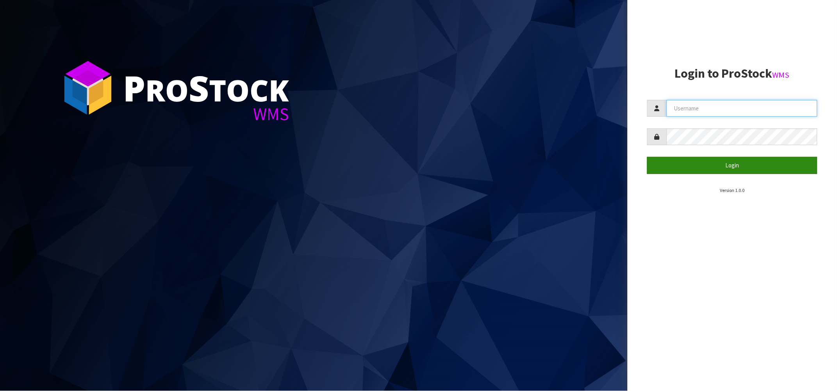
type input "[PERSON_NAME][EMAIL_ADDRESS][DOMAIN_NAME]"
click at [729, 170] on button "Login" at bounding box center [732, 165] width 170 height 17
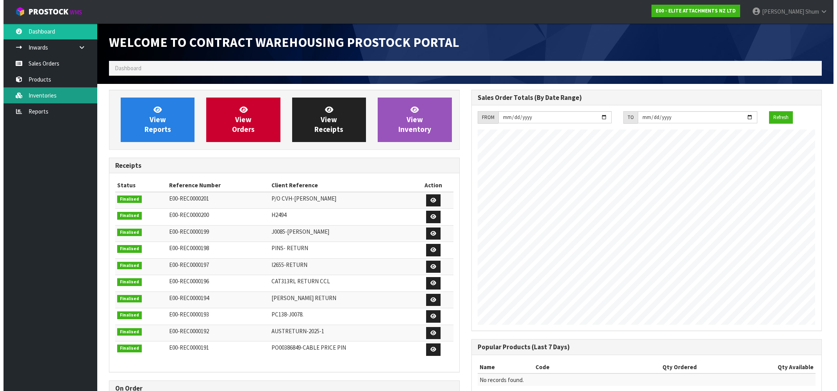
scroll to position [319, 362]
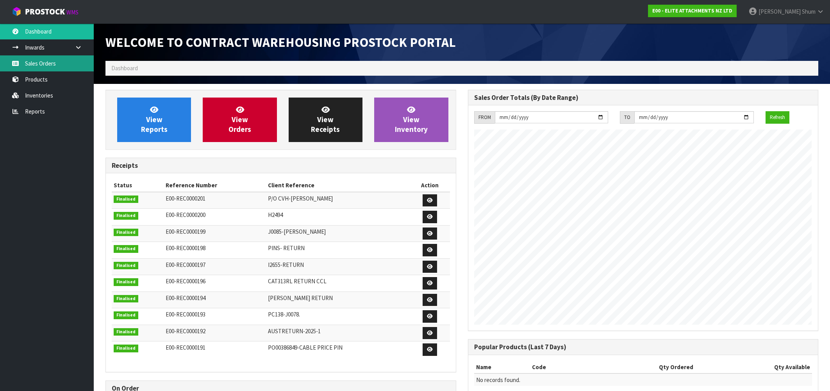
click at [38, 64] on link "Sales Orders" at bounding box center [47, 63] width 94 height 16
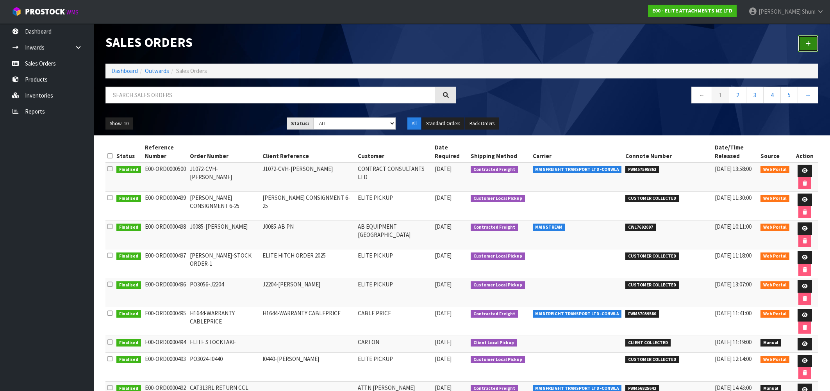
click at [810, 41] on icon at bounding box center [807, 44] width 5 height 6
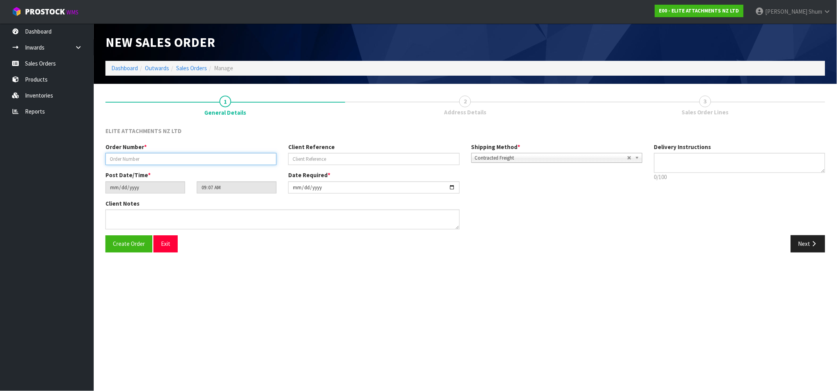
click at [184, 161] on input "text" at bounding box center [190, 159] width 171 height 12
click at [153, 155] on input "text" at bounding box center [190, 159] width 171 height 12
click at [154, 161] on input "text" at bounding box center [190, 159] width 171 height 12
paste input "J1463"
drag, startPoint x: 153, startPoint y: 161, endPoint x: 334, endPoint y: 166, distance: 181.3
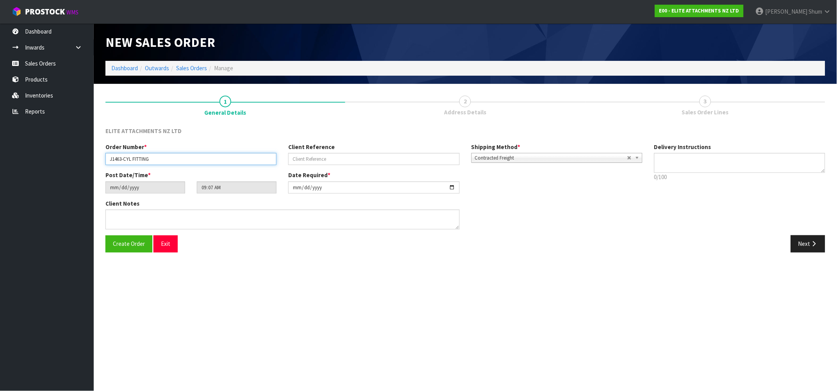
click at [106, 144] on div "Order Number * J1463-CYL FITTING" at bounding box center [191, 154] width 183 height 22
type input "J1463-CYL FITTING"
click at [334, 157] on input "text" at bounding box center [373, 159] width 171 height 12
paste input "J1463-CYL FITTING"
type input "J1463-CYL FITTING"
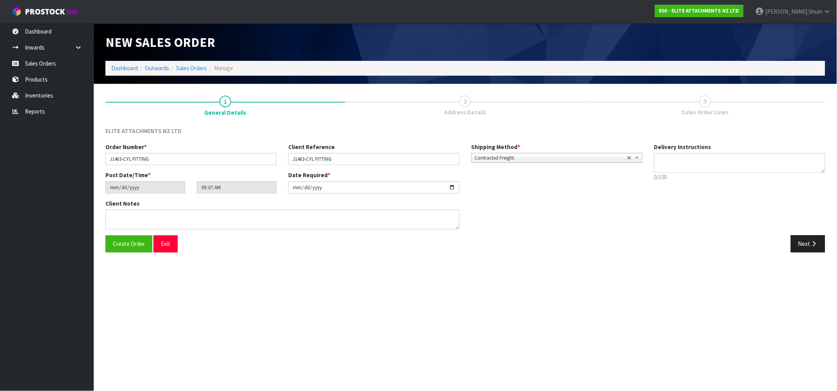
click at [520, 277] on section "New Sales Order Dashboard Outwards Sales Orders Manage New Sales Order Dashboar…" at bounding box center [418, 195] width 837 height 391
click at [600, 160] on span "Contracted Freight" at bounding box center [551, 158] width 152 height 9
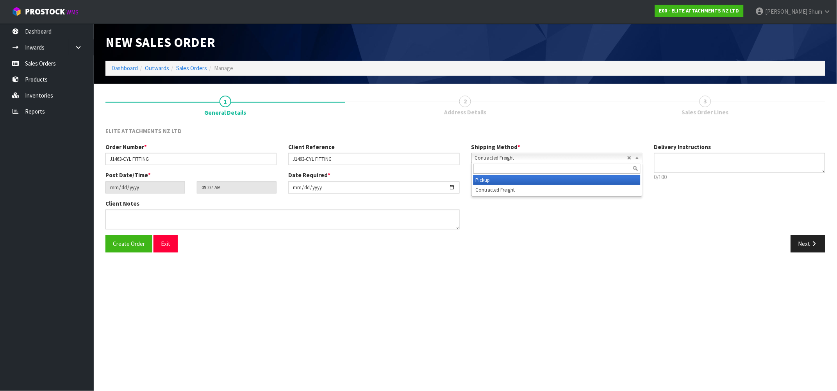
click at [549, 180] on li "Pickup" at bounding box center [556, 180] width 167 height 10
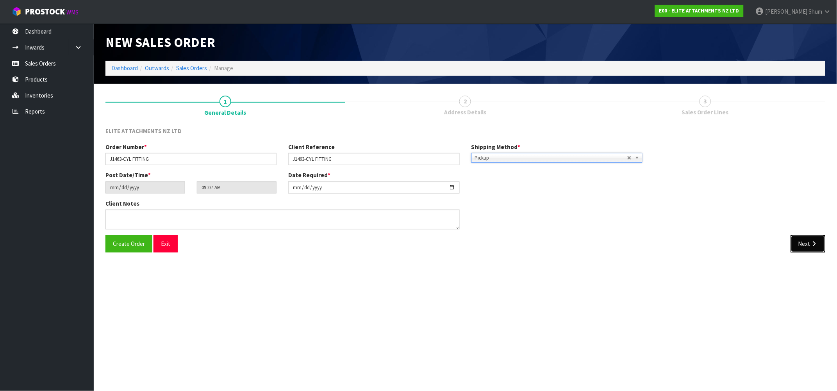
click at [806, 248] on button "Next" at bounding box center [808, 244] width 34 height 17
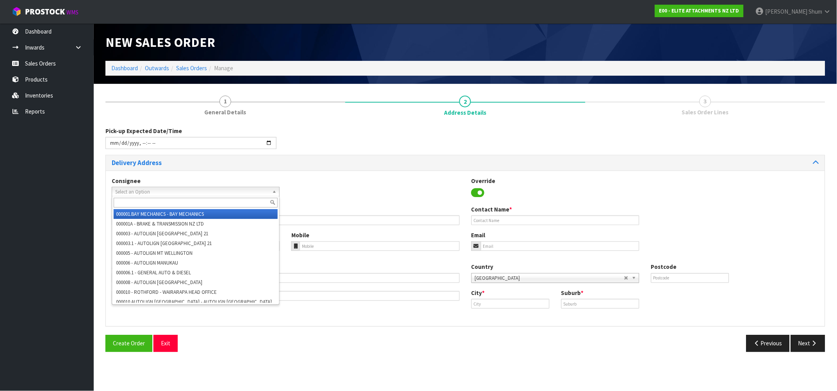
click at [158, 195] on span "Select an Option" at bounding box center [192, 191] width 154 height 9
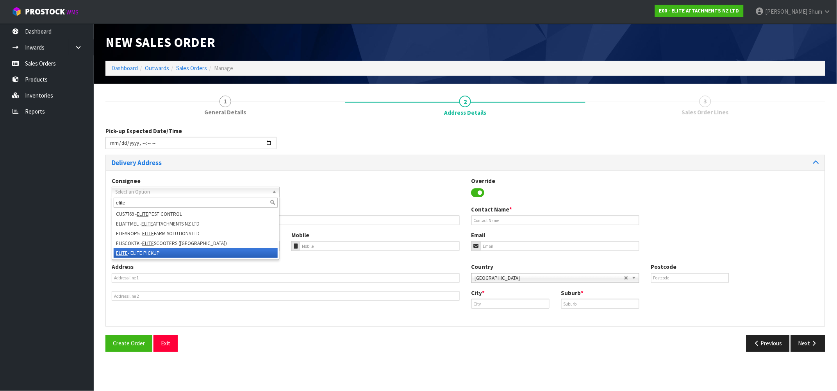
type input "elite"
click at [151, 250] on li "ELITE - ELITE PICKUP" at bounding box center [196, 253] width 164 height 10
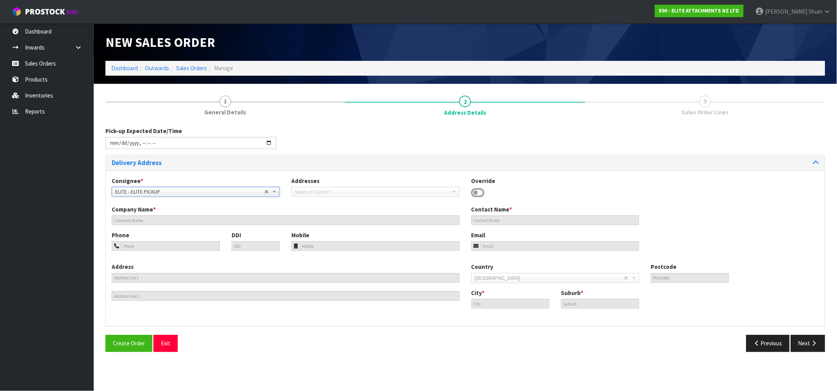
type input "ELITE PICKUP"
type input "[PERSON_NAME]"
type input "[STREET_ADDRESS][DEMOGRAPHIC_DATA]"
type input "2013"
type input "[GEOGRAPHIC_DATA]"
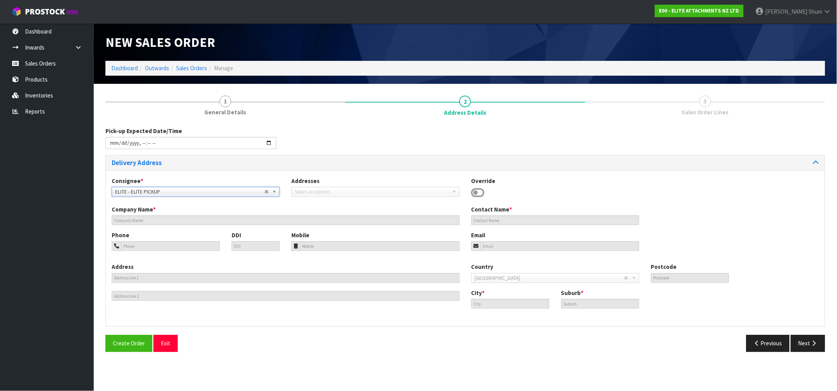
type input "EAST TAMAKI"
click at [805, 342] on button "Next" at bounding box center [808, 343] width 34 height 17
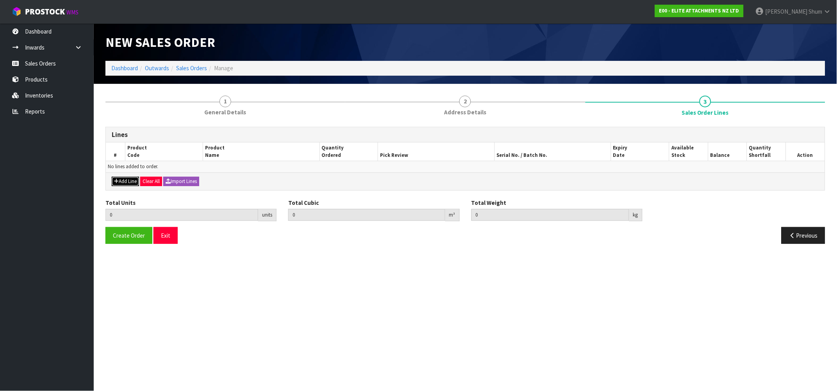
click at [132, 180] on button "Add Line" at bounding box center [125, 181] width 27 height 9
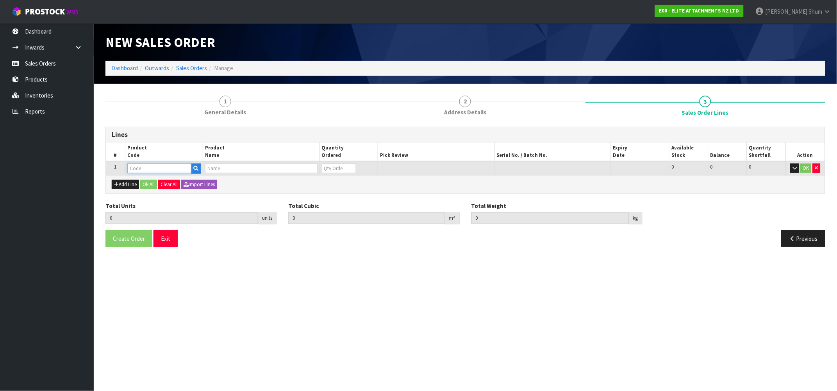
click at [182, 166] on input "text" at bounding box center [159, 169] width 64 height 10
type input "I"
type input "HIT-ZX350"
type input "0.000000"
type input "0.000"
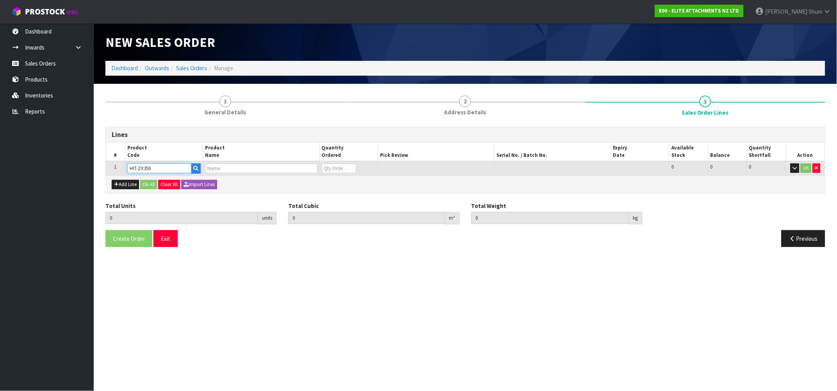
type input "EL350TL-100"
type input "0"
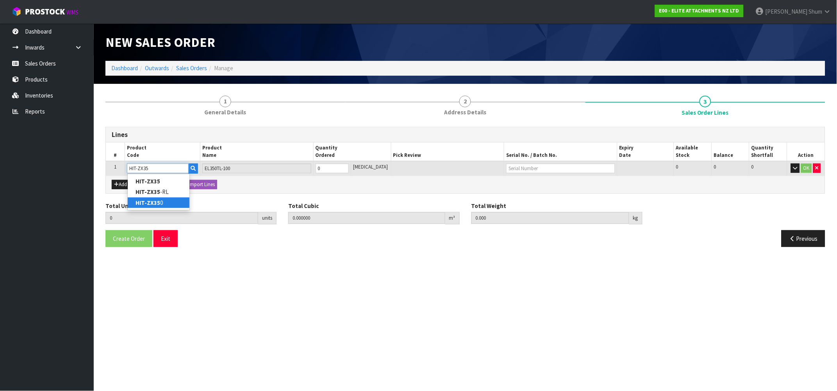
type input "HIT-ZX35"
type input "0"
click at [162, 205] on link "HIT-ZX35 0" at bounding box center [159, 203] width 62 height 11
type input "HIT-ZX350"
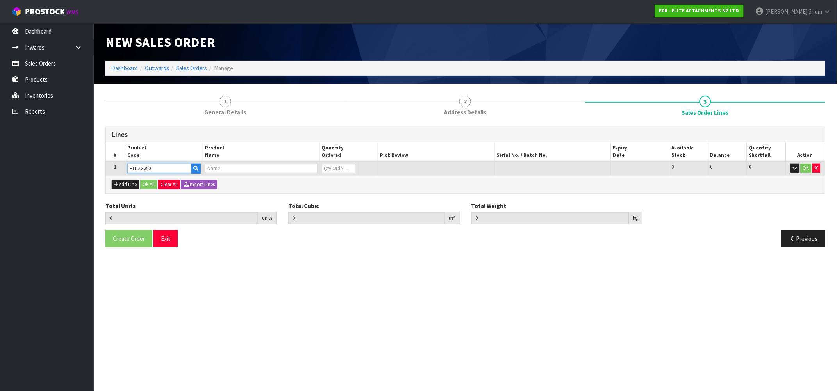
type input "0.000000"
type input "0.000"
type input "EL350TL-100"
type input "0"
drag, startPoint x: 340, startPoint y: 166, endPoint x: 293, endPoint y: 162, distance: 47.8
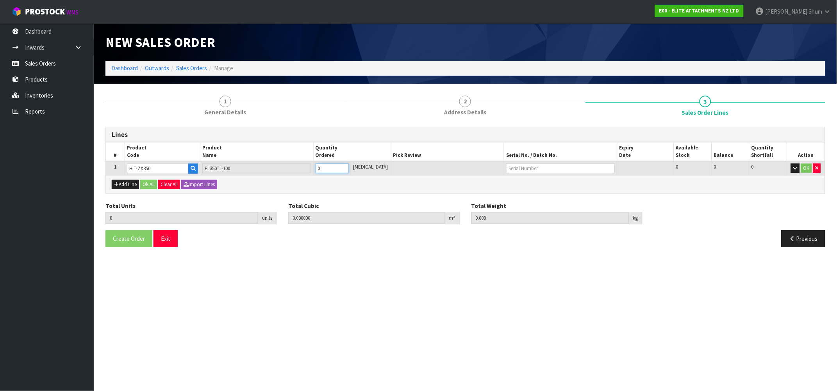
click at [293, 162] on tr "1 HIT-ZX350 EL350TL-100 0 [MEDICAL_DATA] 0 0 0 OK" at bounding box center [465, 168] width 719 height 14
type input "1"
type input "0.794124"
type input "843"
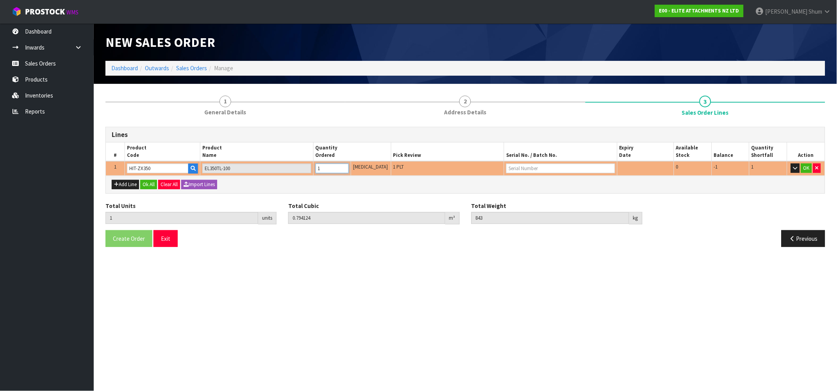
type input "1"
click at [540, 164] on input "text" at bounding box center [560, 169] width 109 height 10
click at [525, 170] on input "text" at bounding box center [560, 169] width 109 height 10
click at [156, 243] on button "Exit" at bounding box center [166, 238] width 24 height 17
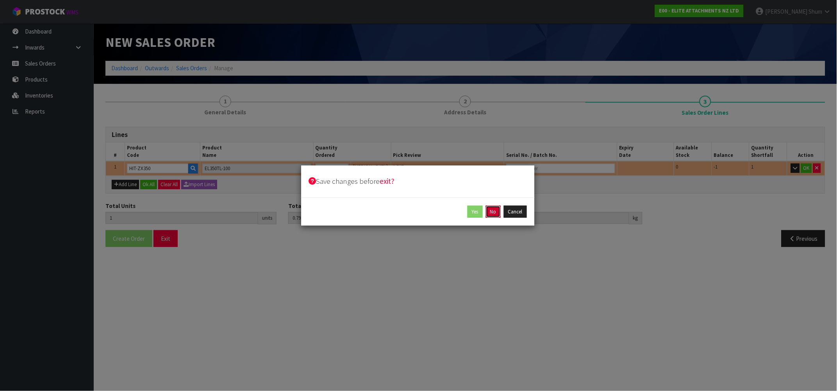
click at [493, 214] on button "No" at bounding box center [493, 212] width 15 height 12
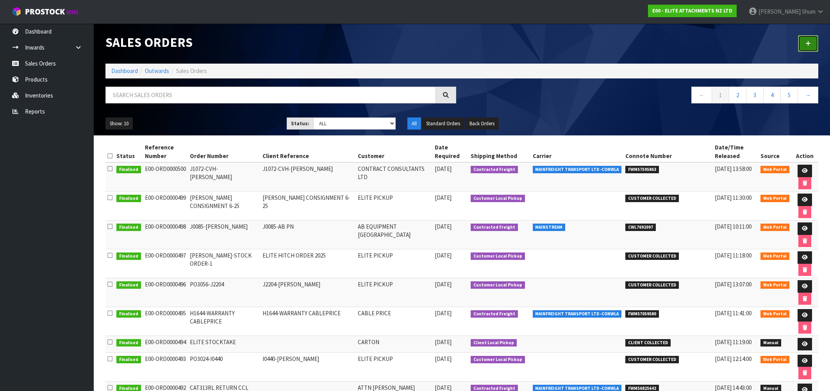
click at [806, 41] on icon at bounding box center [807, 44] width 5 height 6
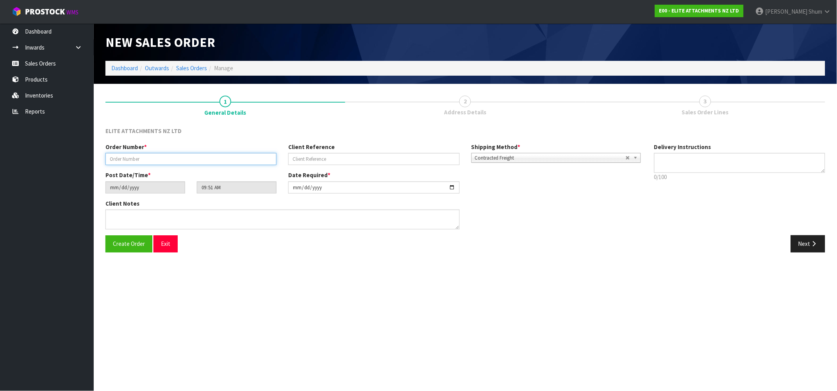
click at [152, 159] on input "text" at bounding box center [190, 159] width 171 height 12
drag, startPoint x: 171, startPoint y: 164, endPoint x: 69, endPoint y: 161, distance: 101.6
click at [69, 161] on body "Toggle navigation ProStock WMS E00 - ELITE ATTACHMENTS NZ LTD [PERSON_NAME] Log…" at bounding box center [418, 195] width 837 height 391
type input "J1463-CYL FITTING"
click at [365, 156] on input "text" at bounding box center [373, 159] width 171 height 12
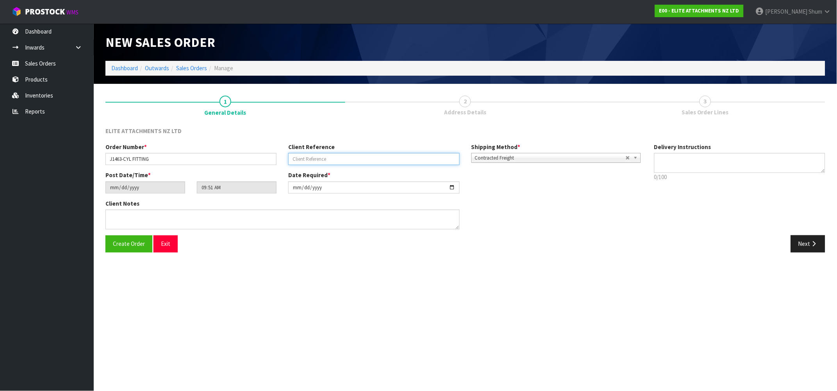
paste input "J1463-CYL FITTING"
type input "J1463-CYL FITTING"
click at [526, 156] on span "Contracted Freight" at bounding box center [550, 158] width 151 height 9
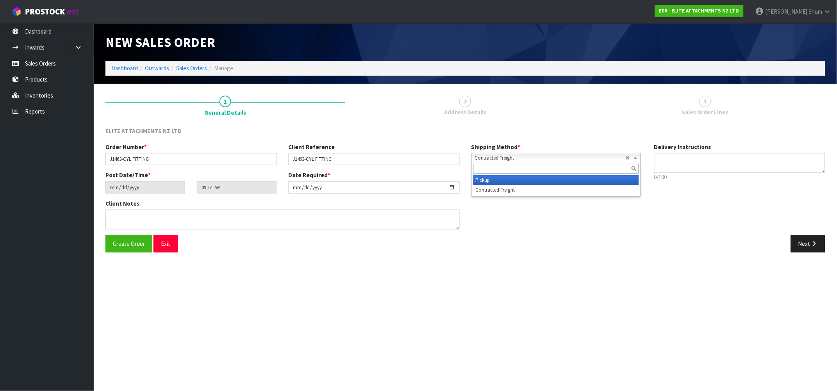
click at [524, 180] on li "Pickup" at bounding box center [556, 180] width 166 height 10
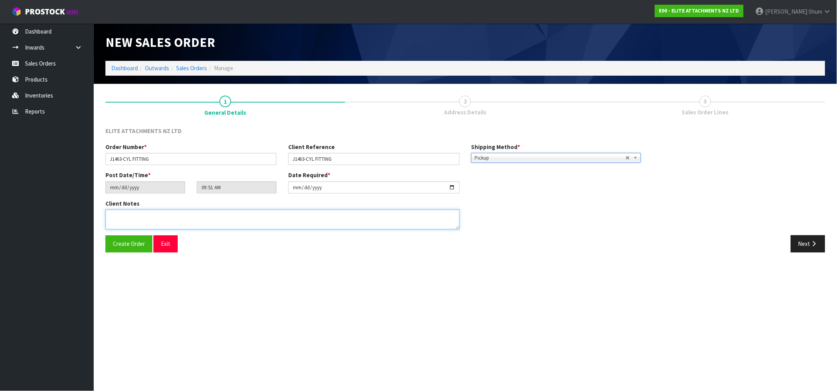
click at [286, 229] on div "Client Notes" at bounding box center [283, 218] width 366 height 36
click at [258, 216] on textarea at bounding box center [282, 220] width 354 height 20
click at [308, 216] on textarea at bounding box center [282, 220] width 354 height 20
click at [298, 214] on textarea at bounding box center [282, 220] width 354 height 20
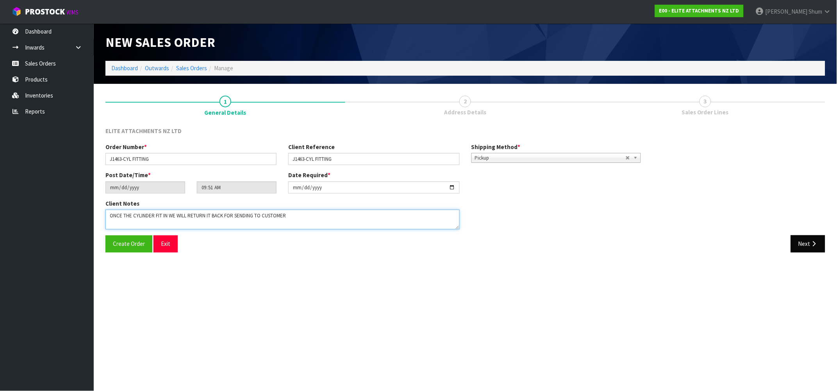
type textarea "ONCE THE CYLINDER FIT IN WE WILL RETURN IT BACK FOR SENDING TO CUSTOMER"
click at [805, 245] on button "Next" at bounding box center [808, 244] width 34 height 17
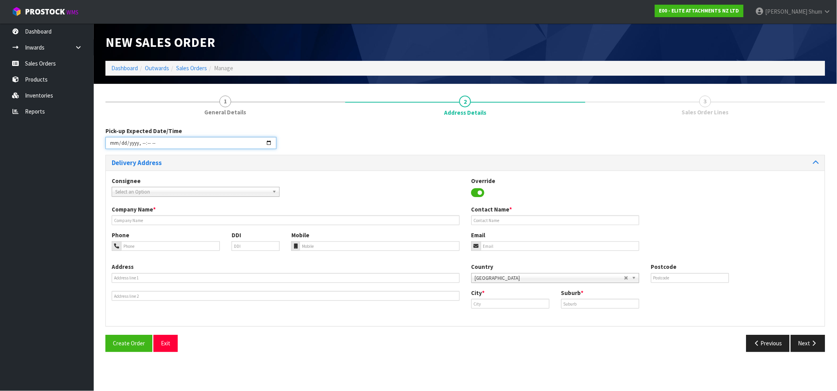
click at [149, 138] on input "datetime-local" at bounding box center [190, 143] width 171 height 12
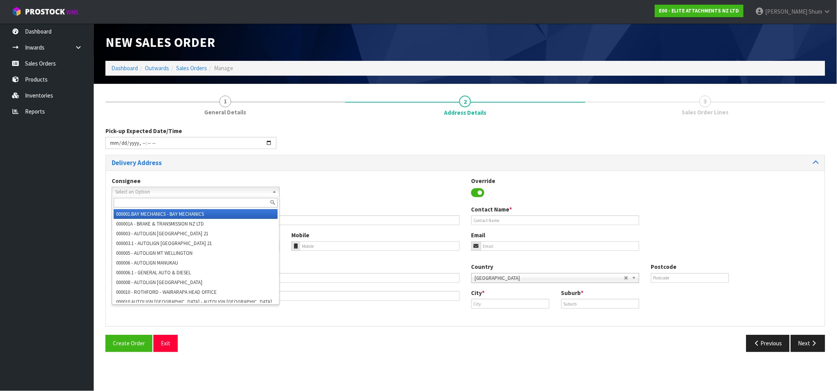
click at [171, 195] on span "Select an Option" at bounding box center [192, 191] width 154 height 9
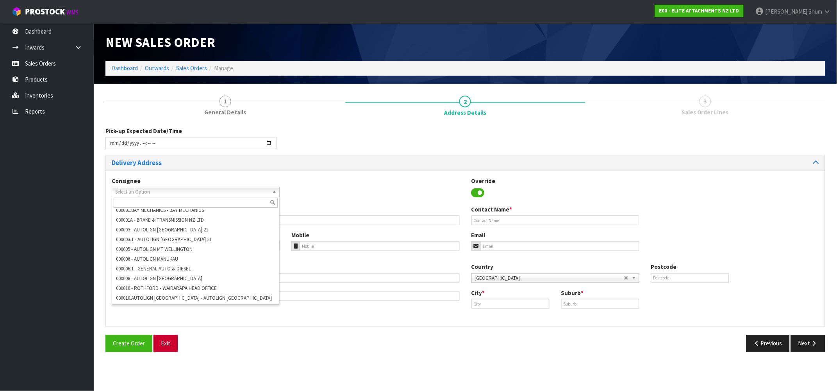
drag, startPoint x: 223, startPoint y: 348, endPoint x: 170, endPoint y: 348, distance: 53.1
click at [209, 348] on div "Create Order Exit" at bounding box center [283, 343] width 366 height 17
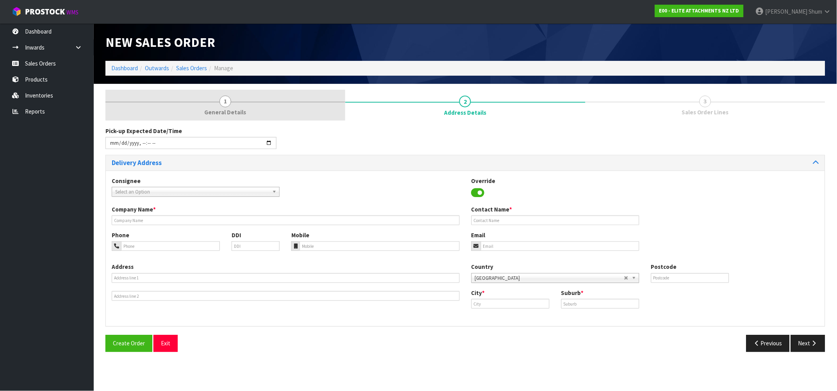
click at [228, 112] on span "General Details" at bounding box center [226, 112] width 42 height 8
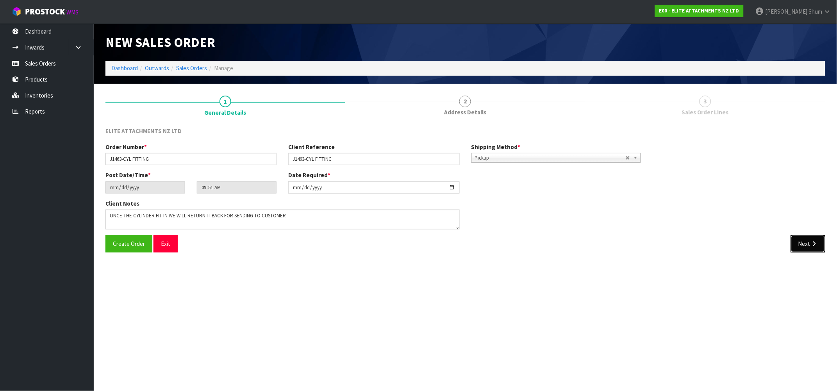
drag, startPoint x: 809, startPoint y: 241, endPoint x: 798, endPoint y: 239, distance: 10.3
click at [808, 241] on button "Next" at bounding box center [808, 244] width 34 height 17
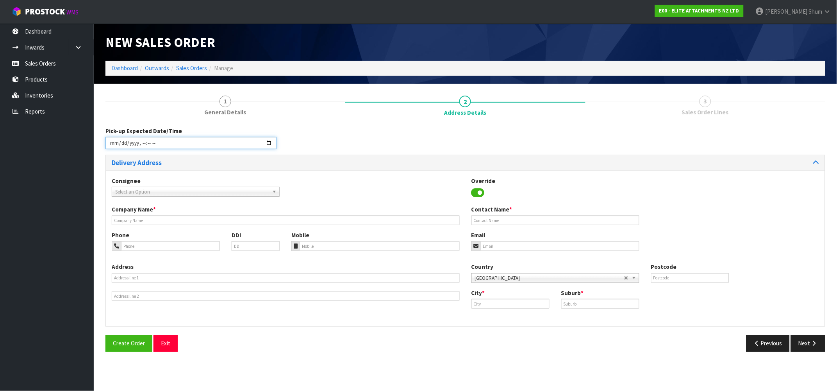
click at [164, 145] on input "datetime-local" at bounding box center [190, 143] width 171 height 12
click at [272, 146] on input "datetime-local" at bounding box center [190, 143] width 171 height 12
click at [268, 140] on input "datetime-local" at bounding box center [190, 143] width 171 height 12
type input "[DATE]T12:00"
click at [352, 180] on div "Consignee 000001.BAY MECHANICS - BAY MECHANICS 000001A - BRAKE & TRANSMISSION N…" at bounding box center [465, 191] width 719 height 29
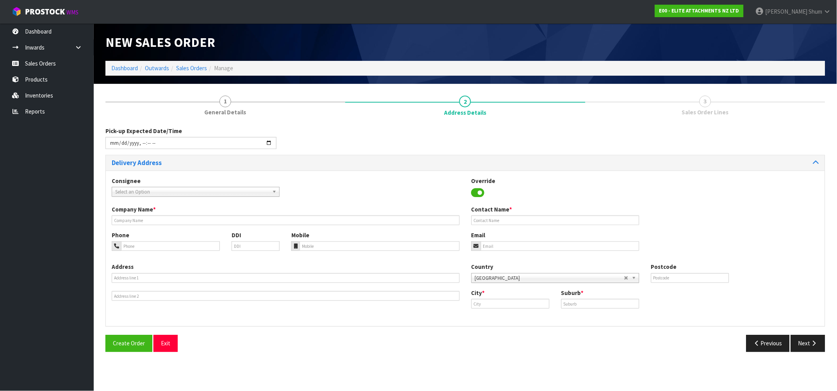
click at [161, 192] on span "Select an Option" at bounding box center [192, 191] width 154 height 9
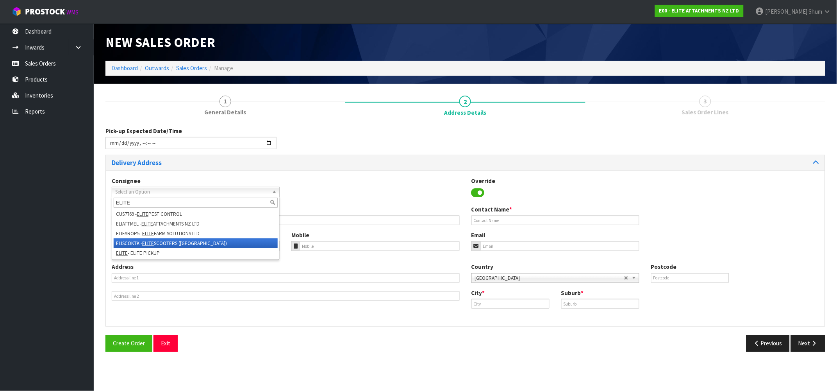
type input "ELITE"
drag, startPoint x: 179, startPoint y: 247, endPoint x: 183, endPoint y: 250, distance: 4.7
click at [183, 250] on ul "CUS7769 - ELITE PEST CONTROL ELIATTMEL - ELITE ATTACHMENTS NZ LTD ELIFAROP5 - E…" at bounding box center [195, 233] width 166 height 49
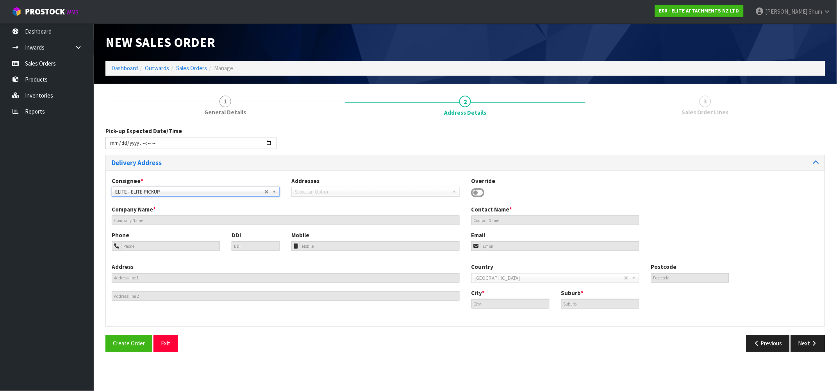
type input "ELITE PICKUP"
type input "[PERSON_NAME]"
type input "[STREET_ADDRESS][DEMOGRAPHIC_DATA]"
type input "2013"
type input "[GEOGRAPHIC_DATA]"
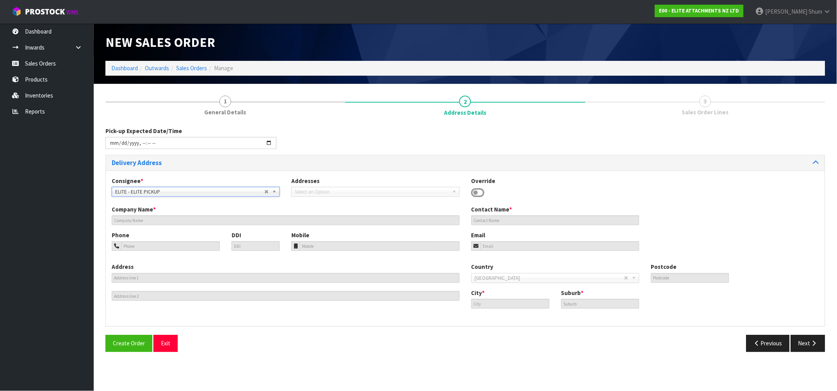
type input "EAST TAMAKI"
drag, startPoint x: 820, startPoint y: 342, endPoint x: 796, endPoint y: 342, distance: 23.8
click at [819, 342] on button "Next" at bounding box center [808, 343] width 34 height 17
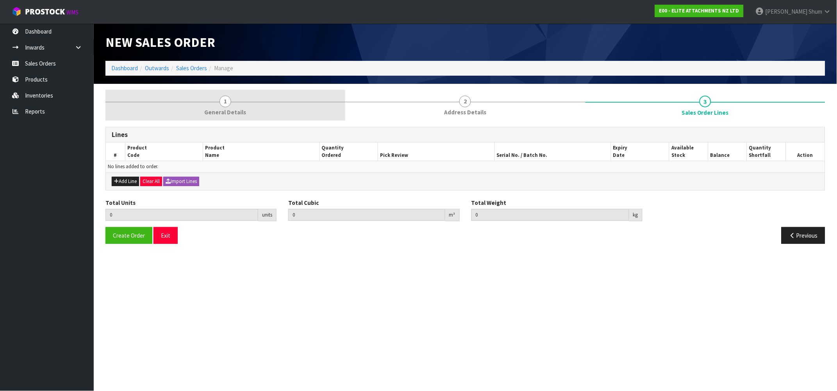
click at [225, 104] on span "1" at bounding box center [226, 102] width 12 height 12
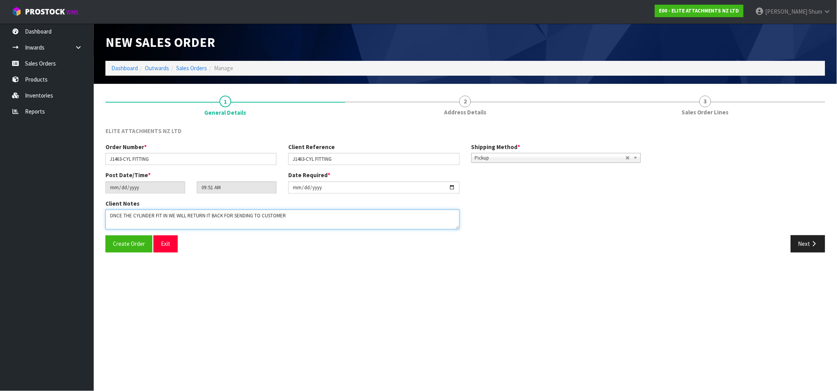
click at [110, 215] on textarea at bounding box center [282, 220] width 354 height 20
click at [171, 217] on textarea at bounding box center [282, 220] width 354 height 20
drag, startPoint x: 163, startPoint y: 223, endPoint x: 171, endPoint y: 223, distance: 8.6
click at [164, 223] on textarea at bounding box center [282, 220] width 354 height 20
click at [218, 226] on textarea at bounding box center [282, 220] width 354 height 20
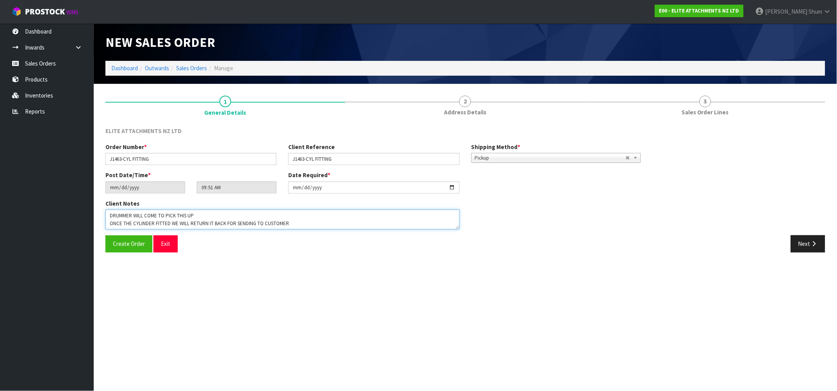
click at [218, 226] on textarea at bounding box center [282, 220] width 354 height 20
type textarea "DRUMMER WILL COME TO PICK THIS UP ONCE THE CYLINDER FITTED WE WILL RETURN IT FO…"
click at [803, 248] on button "Next" at bounding box center [808, 244] width 34 height 17
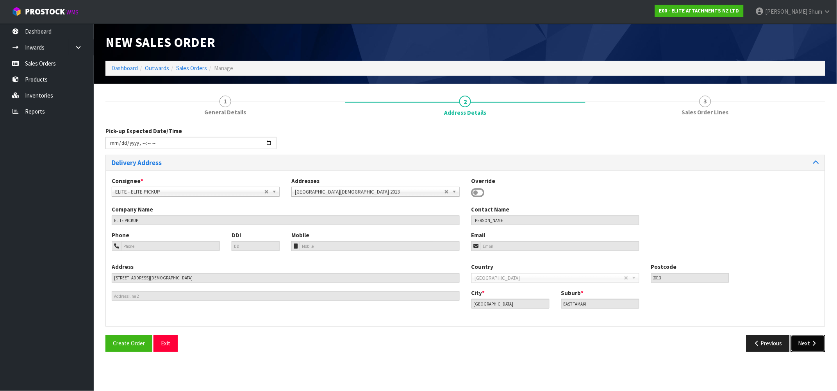
click at [807, 343] on button "Next" at bounding box center [808, 343] width 34 height 17
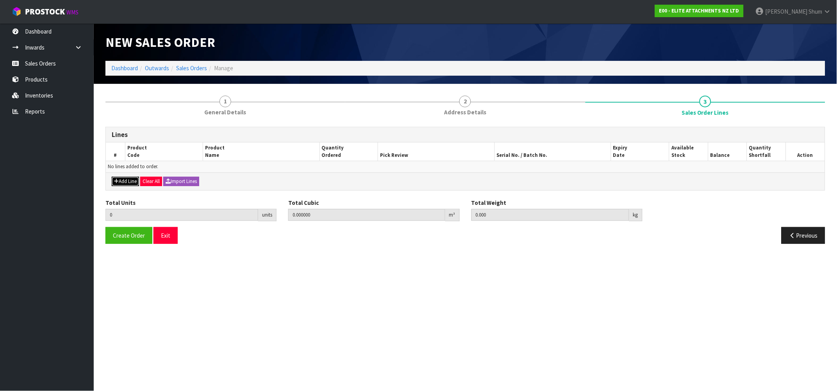
click at [128, 178] on button "Add Line" at bounding box center [125, 181] width 27 height 9
type input "0"
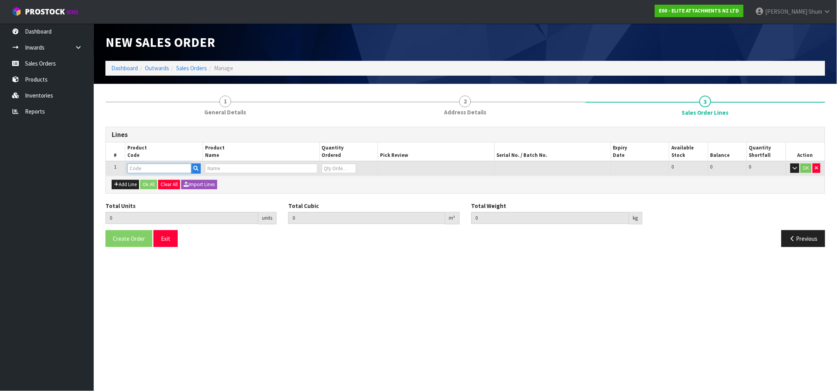
click at [164, 168] on input "text" at bounding box center [159, 169] width 64 height 10
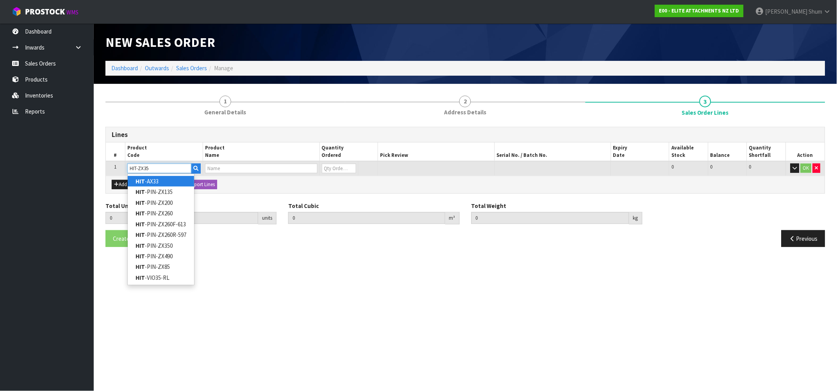
type input "HIT-ZX350"
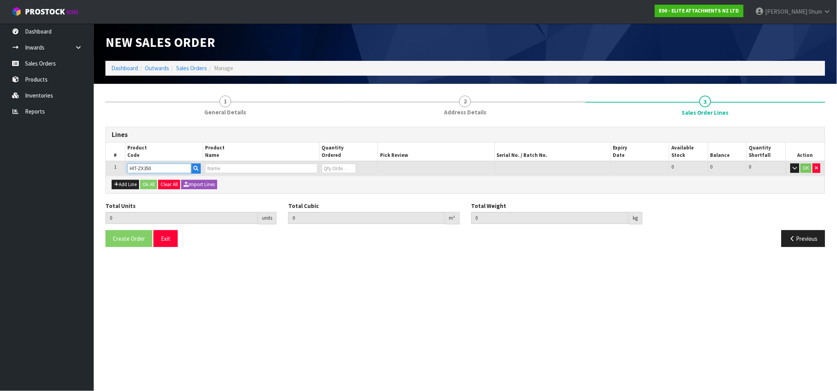
type input "0.000000"
type input "0.000"
type input "EL350TL-100"
type input "0"
type input "HIT-ZX350"
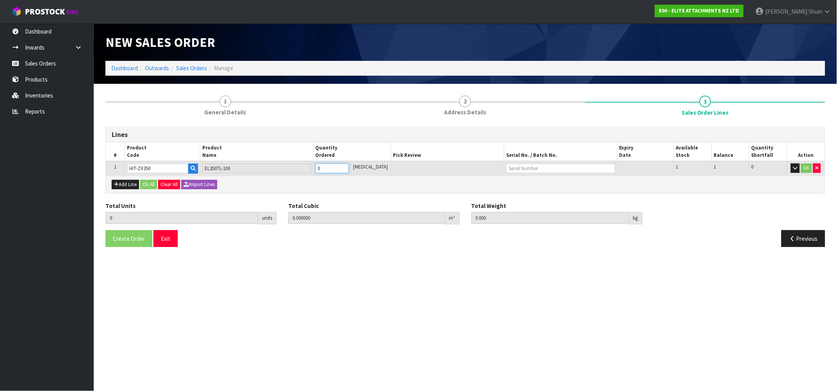
click at [295, 162] on tr "1 HIT-ZX350 EL350TL-100 0 [MEDICAL_DATA] 1 1 0 OK" at bounding box center [465, 168] width 719 height 14
type input "1"
type input "0.794124"
type input "843"
type input "1"
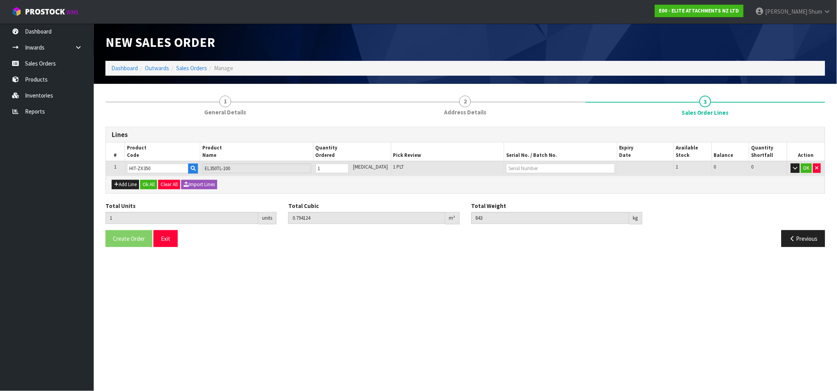
click at [519, 173] on td at bounding box center [560, 168] width 113 height 14
click at [520, 168] on input "text" at bounding box center [560, 169] width 109 height 10
click at [537, 182] on link "J1463" at bounding box center [528, 181] width 62 height 11
type input "J1463"
click at [809, 165] on button "OK" at bounding box center [806, 168] width 11 height 9
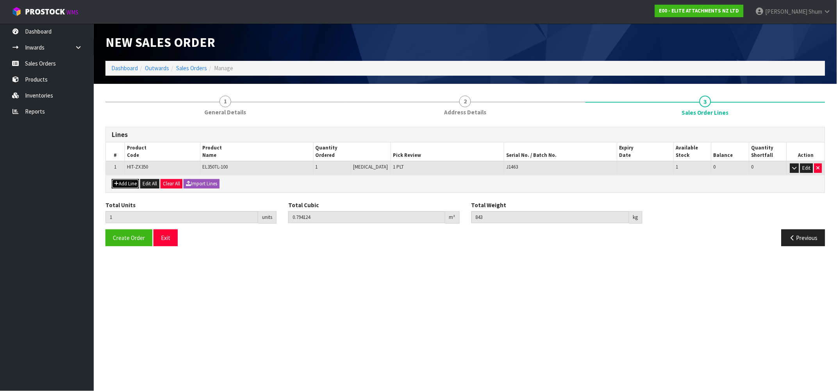
click at [122, 181] on button "Add Line" at bounding box center [125, 183] width 27 height 9
type input "0"
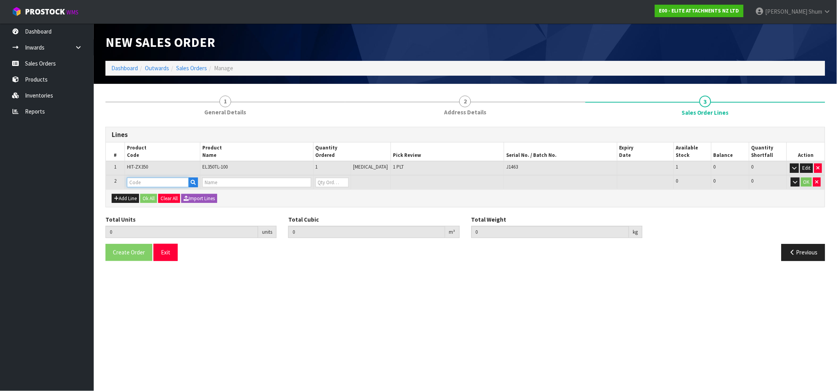
click at [146, 180] on input "text" at bounding box center [158, 183] width 62 height 10
type input "CYL-"
drag, startPoint x: 159, startPoint y: 182, endPoint x: 118, endPoint y: 180, distance: 41.1
click at [108, 177] on tr "2 0 0 0 OK" at bounding box center [465, 182] width 719 height 14
type input "C"
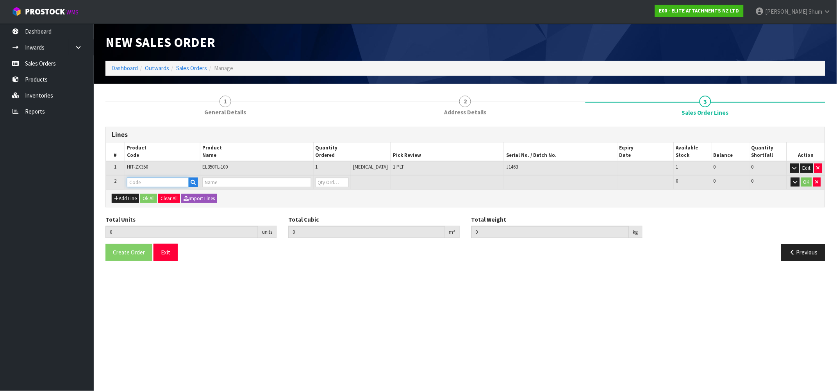
click at [159, 181] on input "text" at bounding box center [158, 183] width 62 height 10
type input "10568"
click at [156, 195] on link "10568" at bounding box center [159, 194] width 62 height 11
type input "10568"
type input "1"
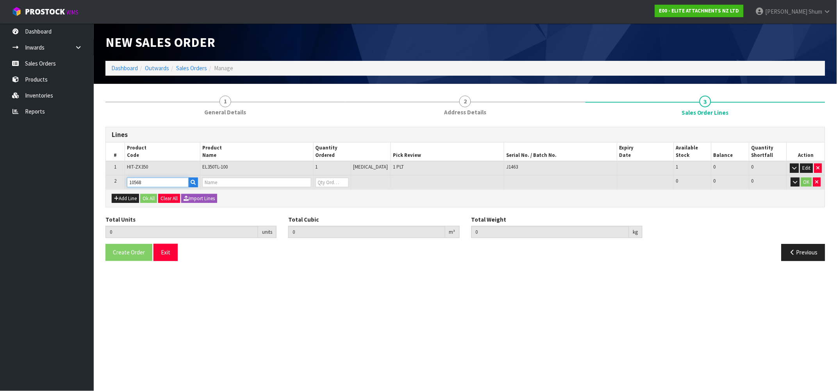
type input "0.794124"
type input "843"
type input "CYL30TL"
type input "0"
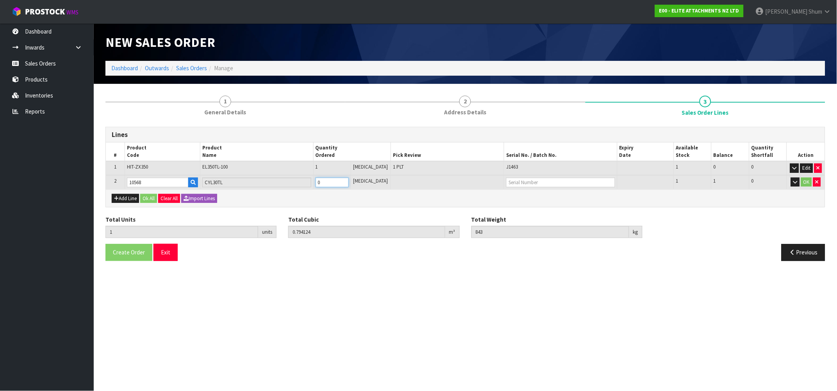
click at [315, 180] on tr "2 10568 CYL30TL 0 [MEDICAL_DATA] 1 1 0 OK" at bounding box center [465, 182] width 719 height 14
type input "2"
type input "0.888049"
type input "899"
type input "1"
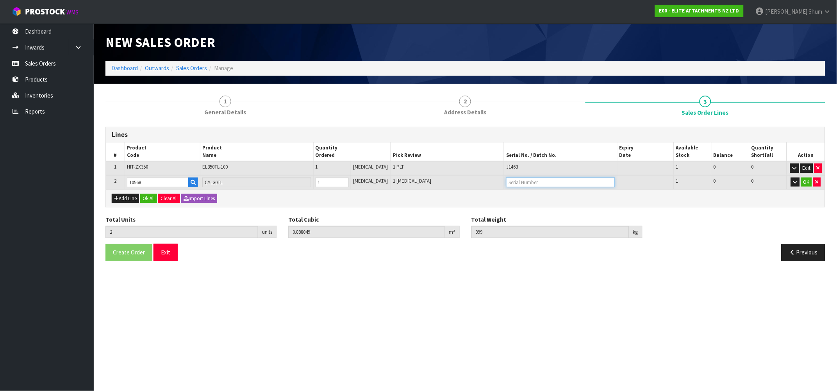
click at [581, 178] on input "text" at bounding box center [560, 183] width 109 height 10
click at [545, 194] on link "YLK02012" at bounding box center [528, 194] width 62 height 11
type input "YLK02012"
click at [805, 182] on button "OK" at bounding box center [806, 182] width 11 height 9
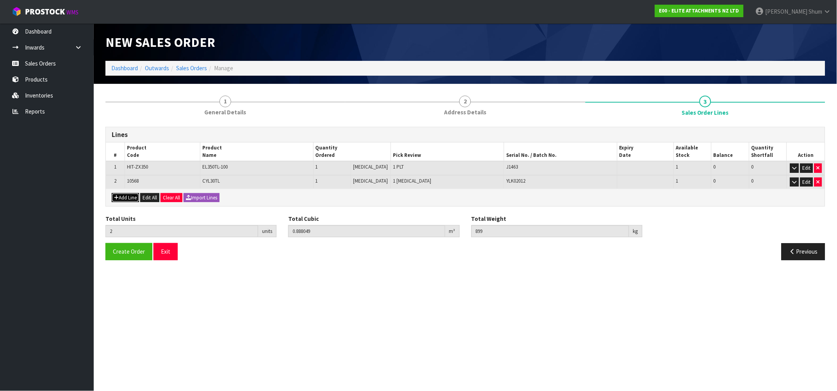
click at [132, 198] on button "Add Line" at bounding box center [125, 197] width 27 height 9
type input "0"
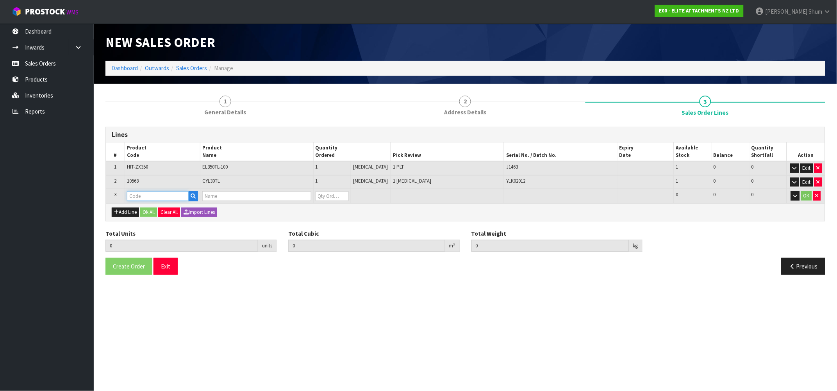
click at [146, 194] on input "text" at bounding box center [158, 196] width 62 height 10
paste input "10593-TL-400"
type input "10593-TL-400"
type input "2"
type input "0.888049"
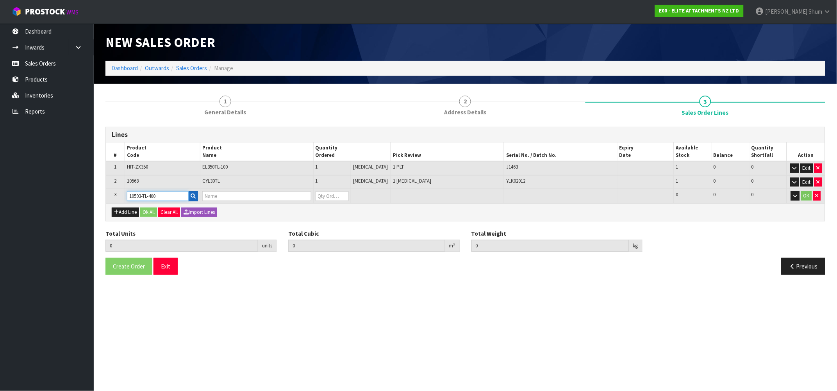
type input "899"
type input "PIN/WASHER-ROD-35T"
type input "0"
type input "10593-TL-400"
click at [311, 195] on tr "3 10593-TL-400 PIN/WASHER-ROD-35T 0 [MEDICAL_DATA] 1 1 0 OK" at bounding box center [465, 196] width 719 height 14
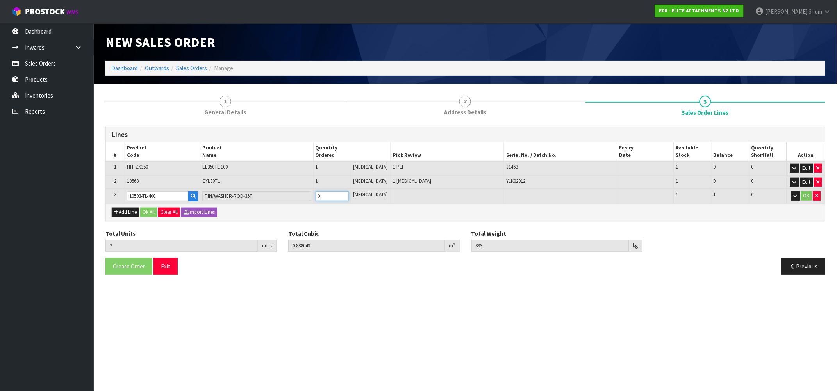
type input "3"
type input "0.893041"
type input "912"
type input "1"
drag, startPoint x: 590, startPoint y: 294, endPoint x: 796, endPoint y: 258, distance: 209.7
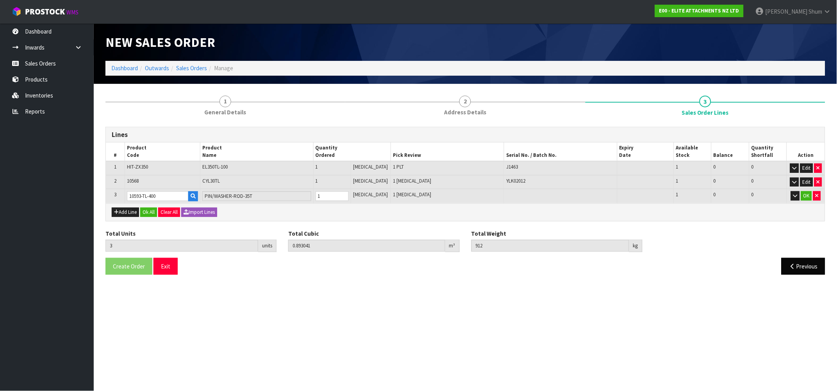
click at [591, 294] on section "New Sales Order Dashboard Outwards Sales Orders Manage New Sales Order Dashboar…" at bounding box center [418, 195] width 837 height 391
click at [807, 194] on button "OK" at bounding box center [806, 195] width 11 height 9
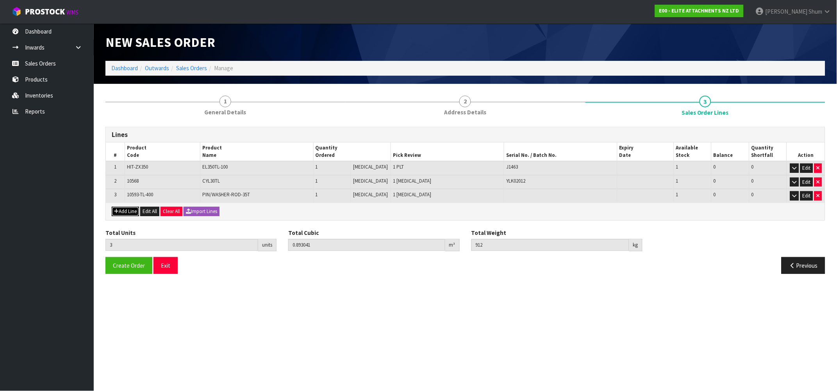
click at [129, 211] on button "Add Line" at bounding box center [125, 211] width 27 height 9
type input "0"
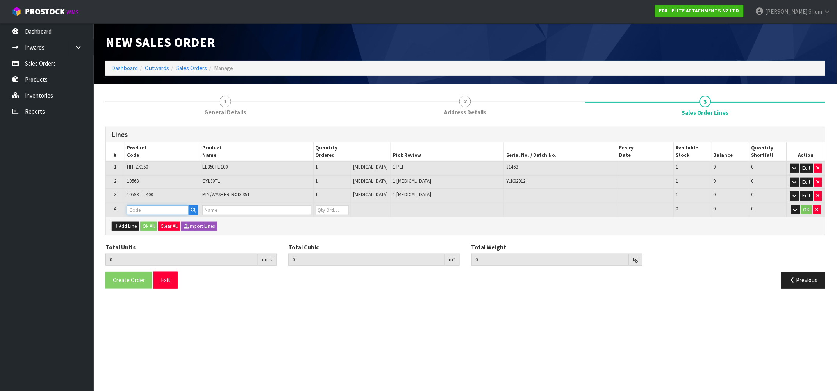
click at [147, 209] on input "text" at bounding box center [158, 210] width 62 height 10
type input "PIN"
click at [192, 203] on td at bounding box center [162, 210] width 75 height 14
click at [195, 209] on icon "button" at bounding box center [193, 210] width 5 height 5
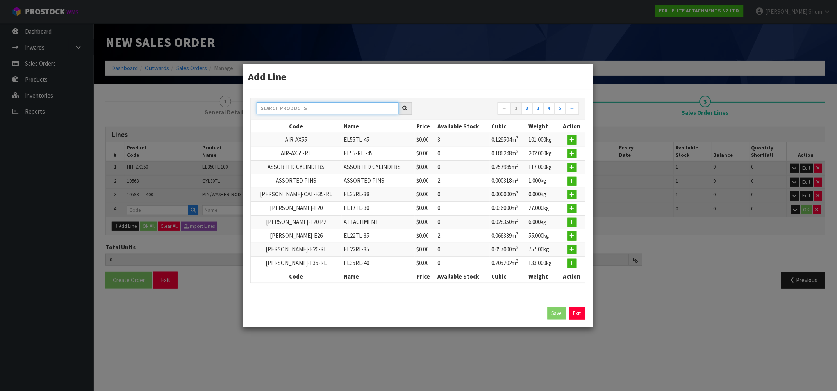
click at [352, 106] on input "text" at bounding box center [328, 108] width 142 height 12
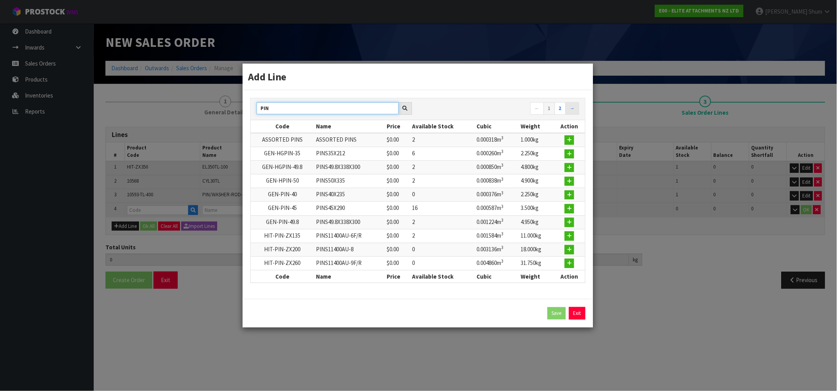
type input "PIN"
click at [572, 109] on link "→" at bounding box center [573, 108] width 14 height 12
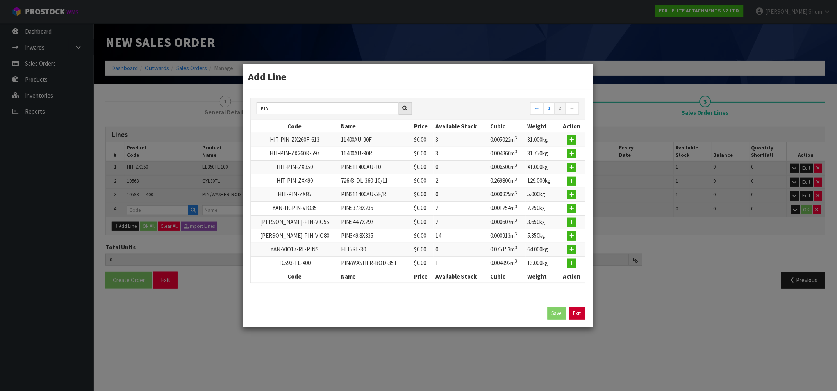
click at [576, 314] on link "Exit" at bounding box center [577, 313] width 16 height 12
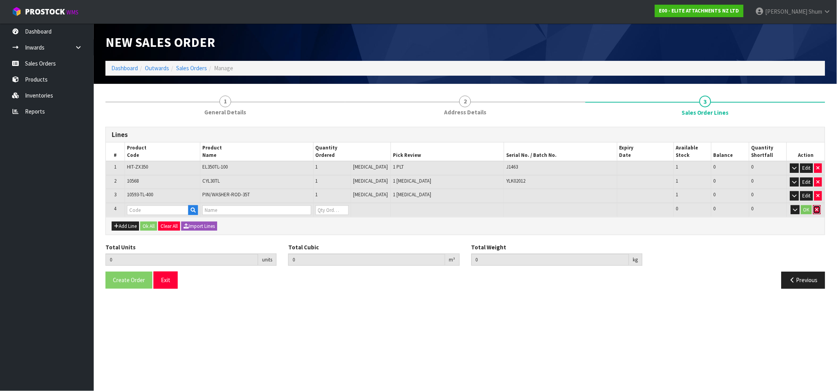
click at [817, 209] on icon "button" at bounding box center [817, 209] width 3 height 5
type input "3"
type input "0.893041"
type input "912"
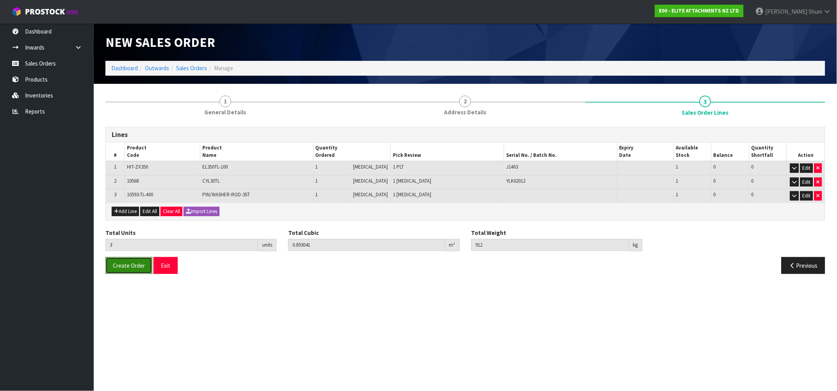
click at [136, 264] on span "Create Order" at bounding box center [129, 265] width 32 height 7
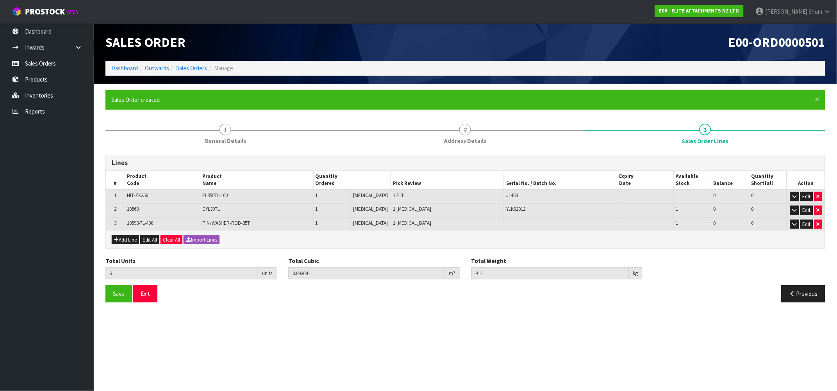
click at [115, 356] on section "Edit Sales Order E00-ORD0000501 Dashboard Outwards Sales Orders Manage Sales Or…" at bounding box center [418, 195] width 837 height 391
